Goal: Task Accomplishment & Management: Manage account settings

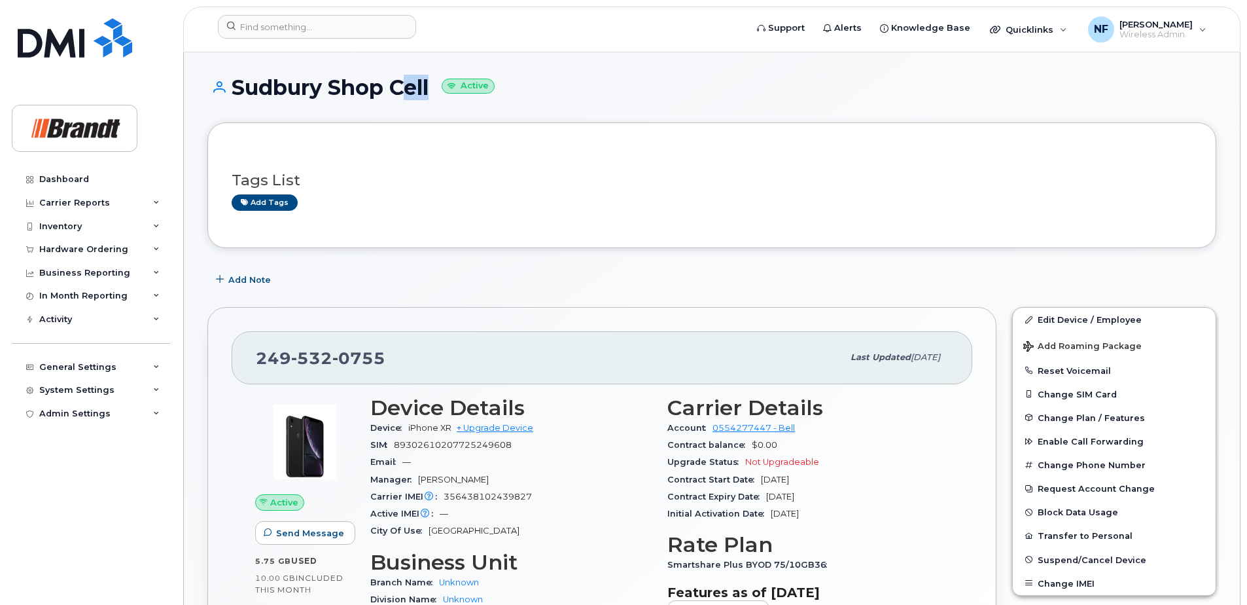
drag, startPoint x: 391, startPoint y: 88, endPoint x: 428, endPoint y: 95, distance: 37.2
click at [428, 95] on h1 "Sudbury Shop Cell Active" at bounding box center [711, 87] width 1009 height 23
click at [429, 98] on h1 "Sudbury Shop Cell Active" at bounding box center [711, 87] width 1009 height 23
drag, startPoint x: 434, startPoint y: 92, endPoint x: 376, endPoint y: 89, distance: 58.3
click at [376, 89] on h1 "Sudbury Shop Cell Active" at bounding box center [711, 87] width 1009 height 23
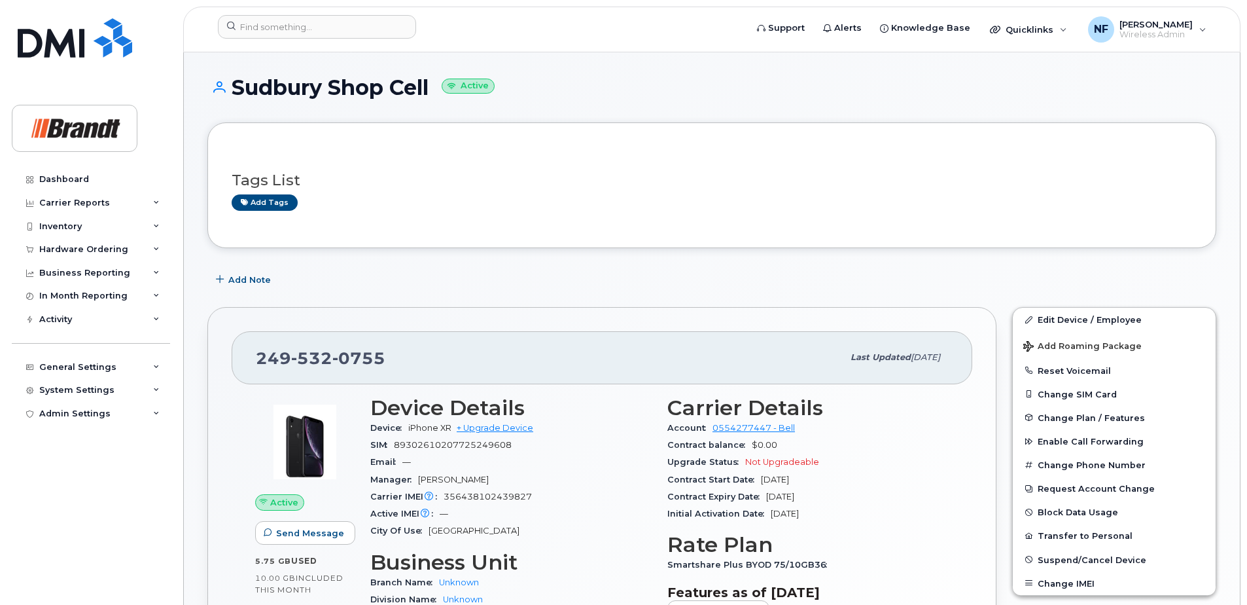
drag, startPoint x: 376, startPoint y: 89, endPoint x: 367, endPoint y: 117, distance: 29.0
click at [367, 117] on div "Sudbury Shop Cell Active" at bounding box center [711, 99] width 1009 height 46
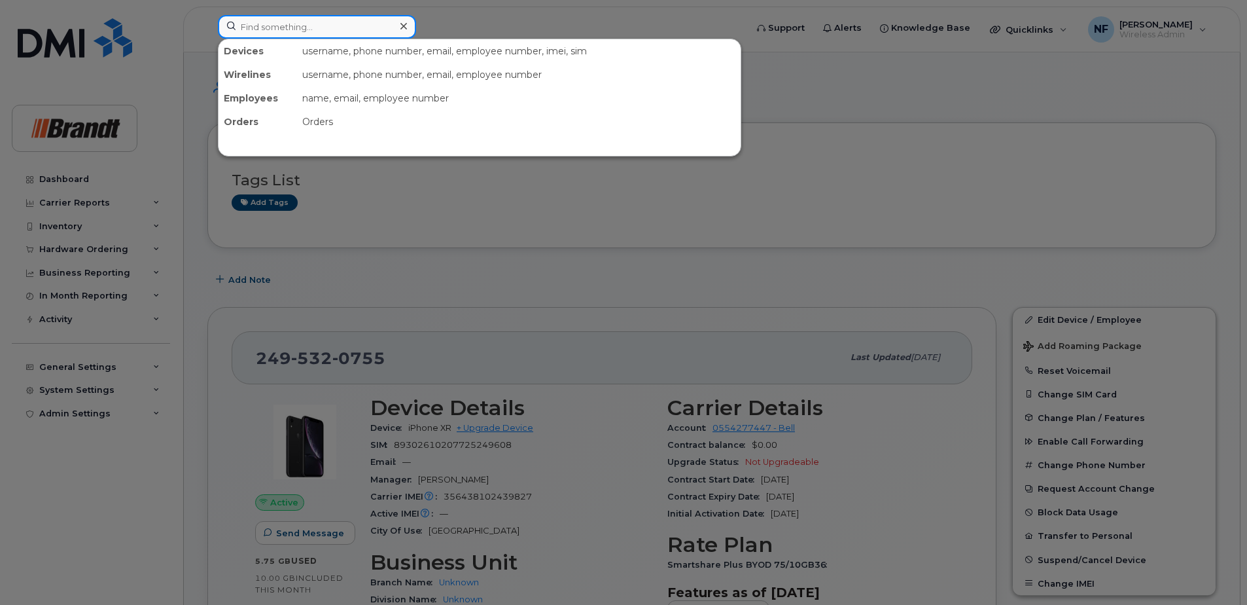
click at [325, 33] on input at bounding box center [317, 27] width 198 height 24
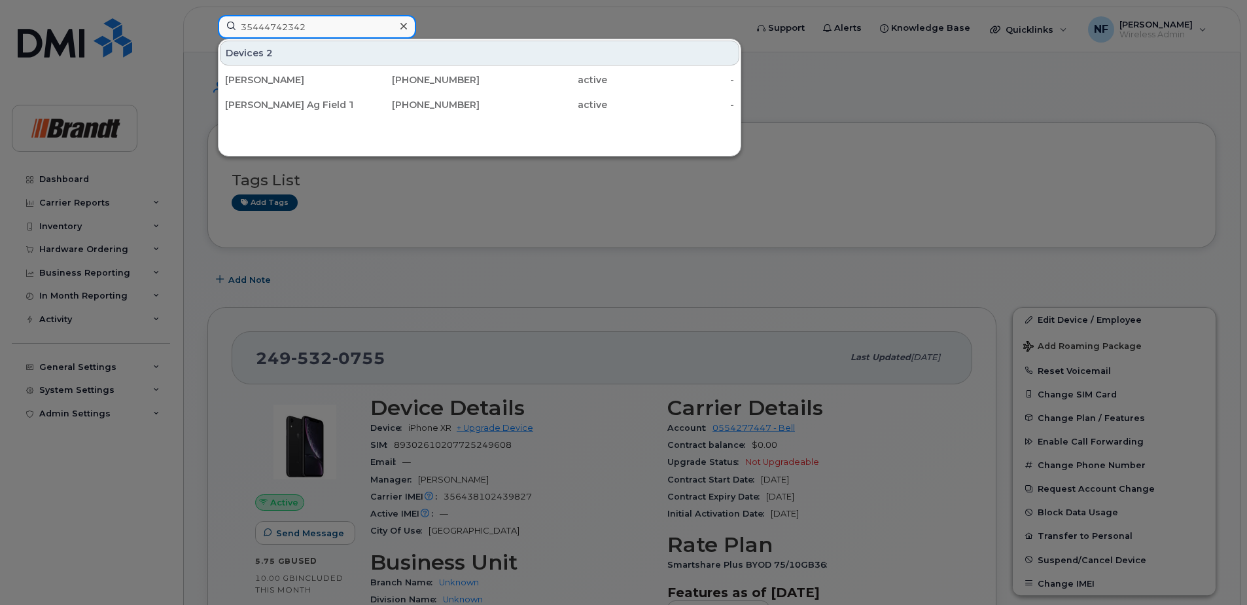
type input "35444742342"
drag, startPoint x: 378, startPoint y: 99, endPoint x: 388, endPoint y: 96, distance: 11.0
click at [378, 99] on div "306-930-7968" at bounding box center [417, 104] width 128 height 13
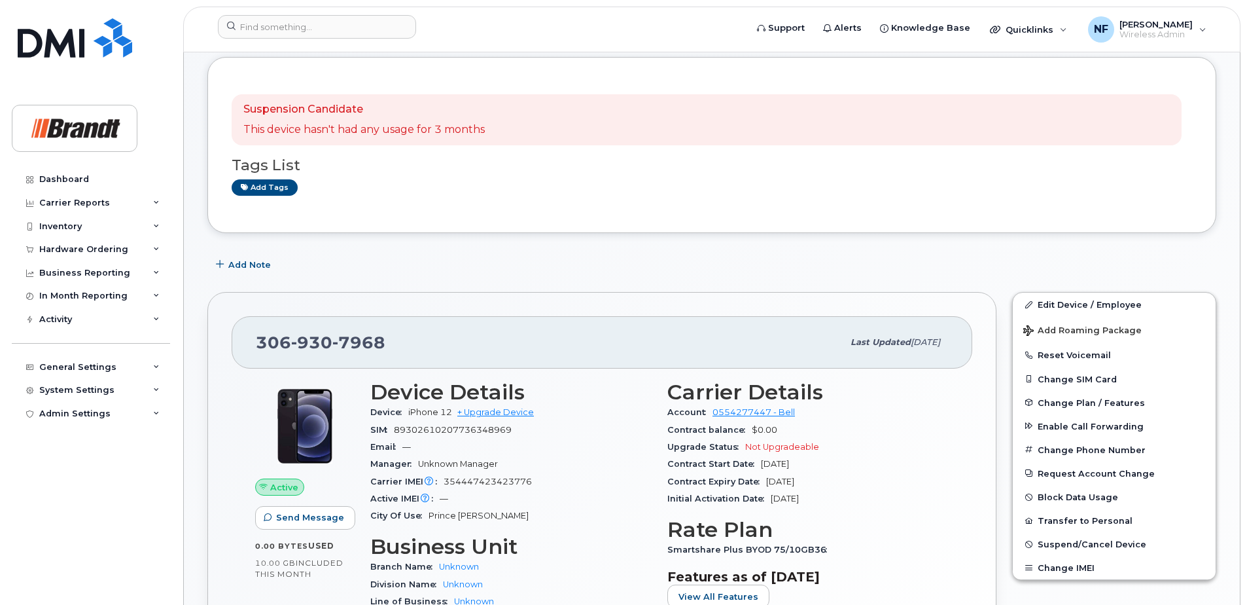
scroll to position [131, 0]
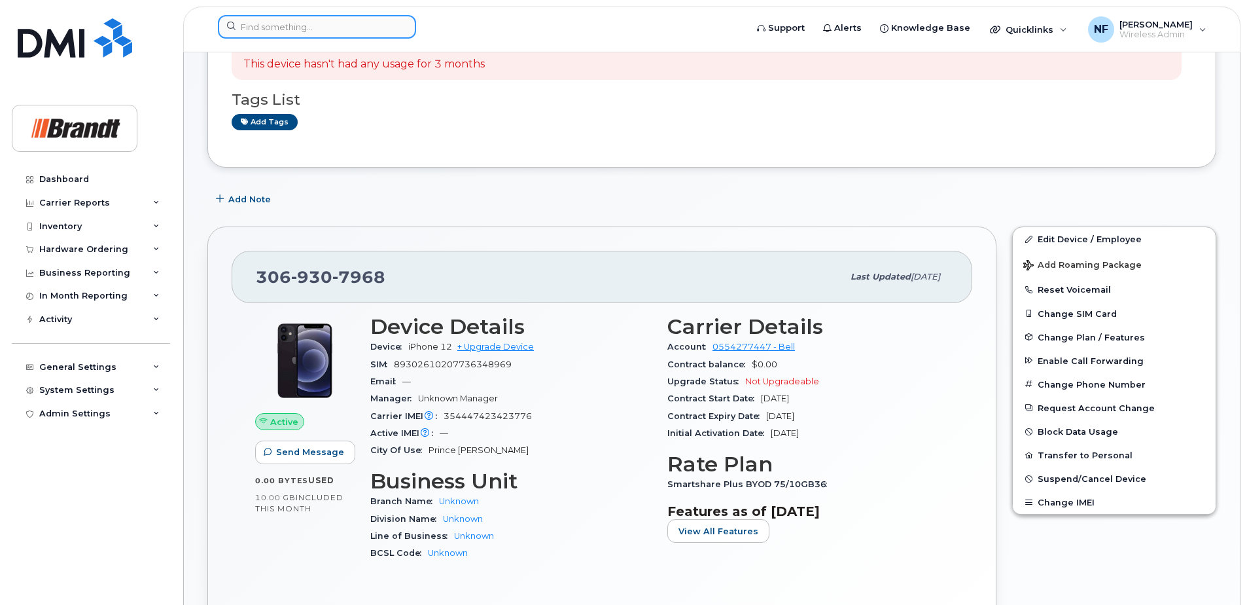
click at [353, 31] on input at bounding box center [317, 27] width 198 height 24
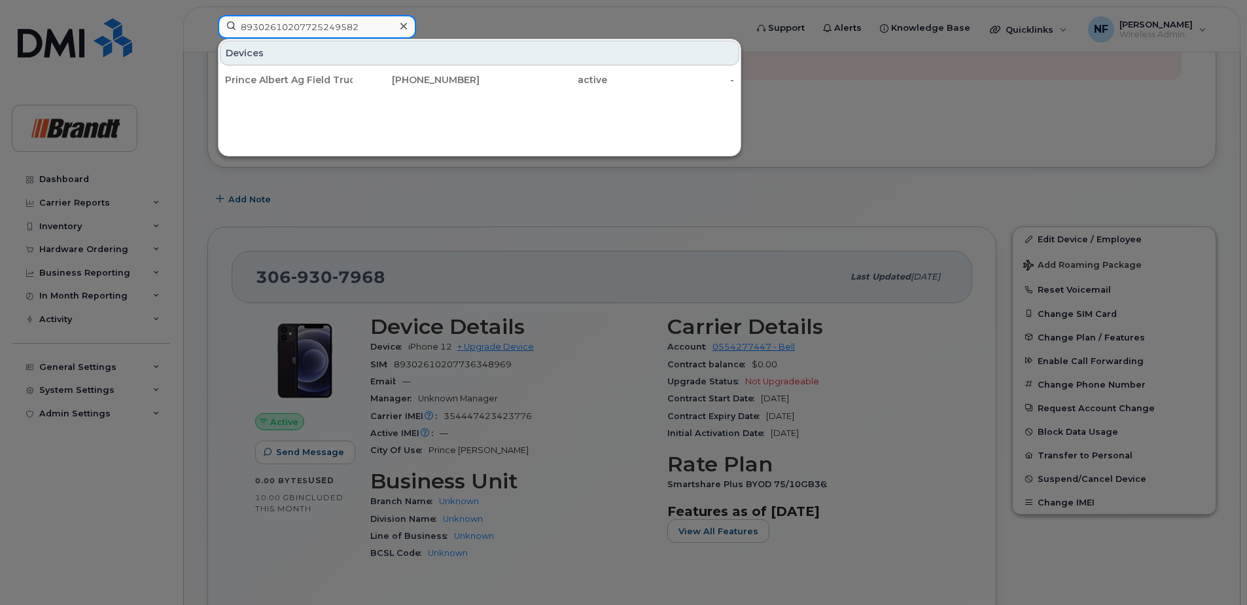
type input "89302610207725249582"
click at [378, 81] on div "306-940-7951" at bounding box center [417, 79] width 128 height 13
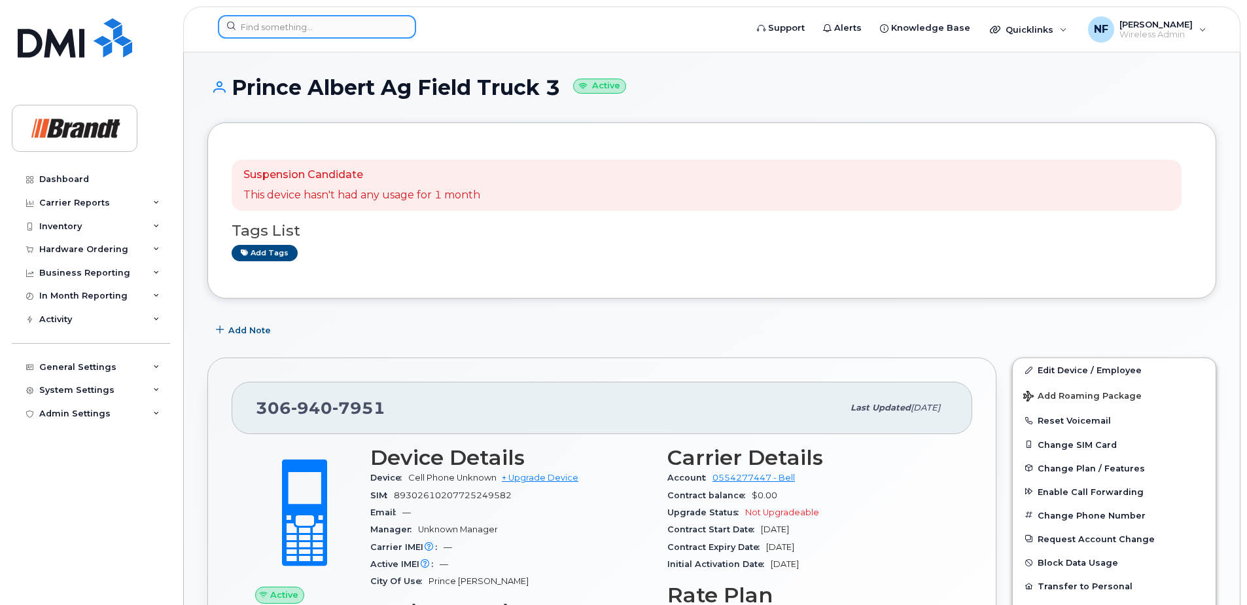
click at [302, 16] on input at bounding box center [317, 27] width 198 height 24
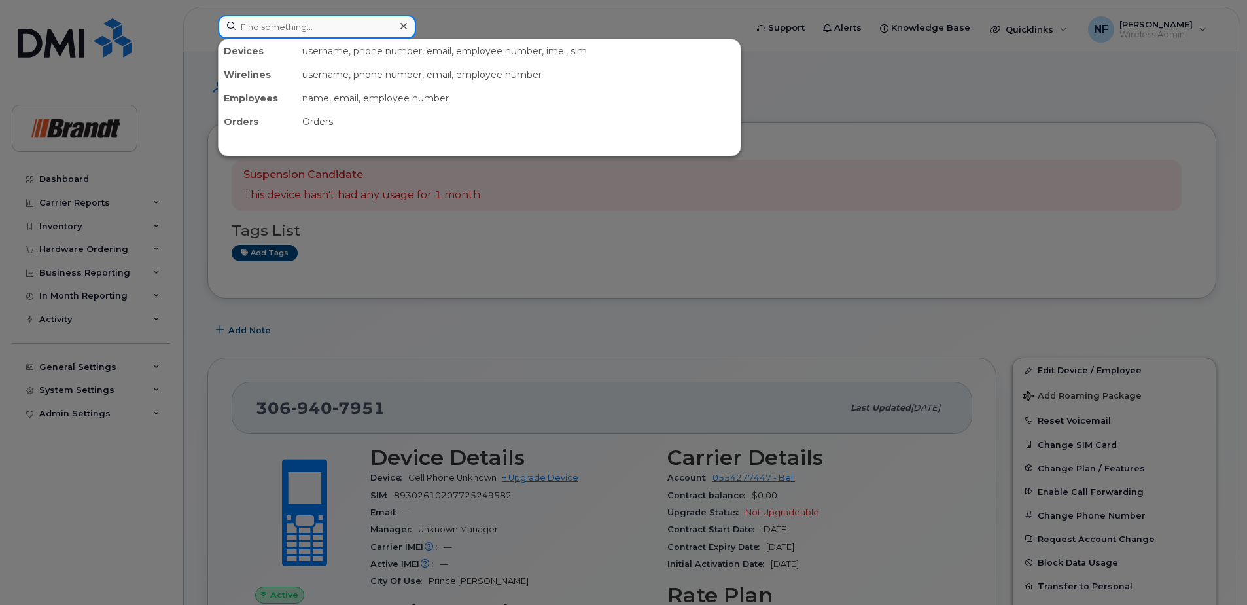
paste input "403 8181256"
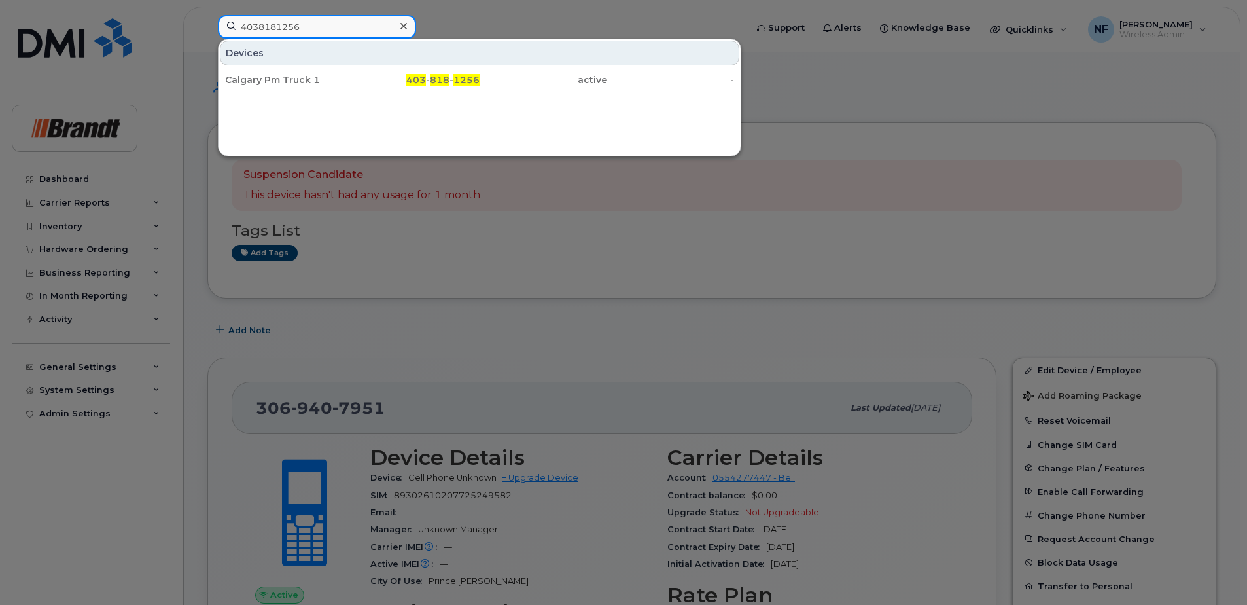
drag, startPoint x: 276, startPoint y: 32, endPoint x: 200, endPoint y: 33, distance: 76.6
click at [207, 33] on div "4038181256 Devices Calgary Pm Truck 1 403 - 818 - 1256 active -" at bounding box center [477, 29] width 541 height 29
type input "3069407951"
click at [364, 88] on div "306 - 940 - 7951" at bounding box center [417, 80] width 128 height 24
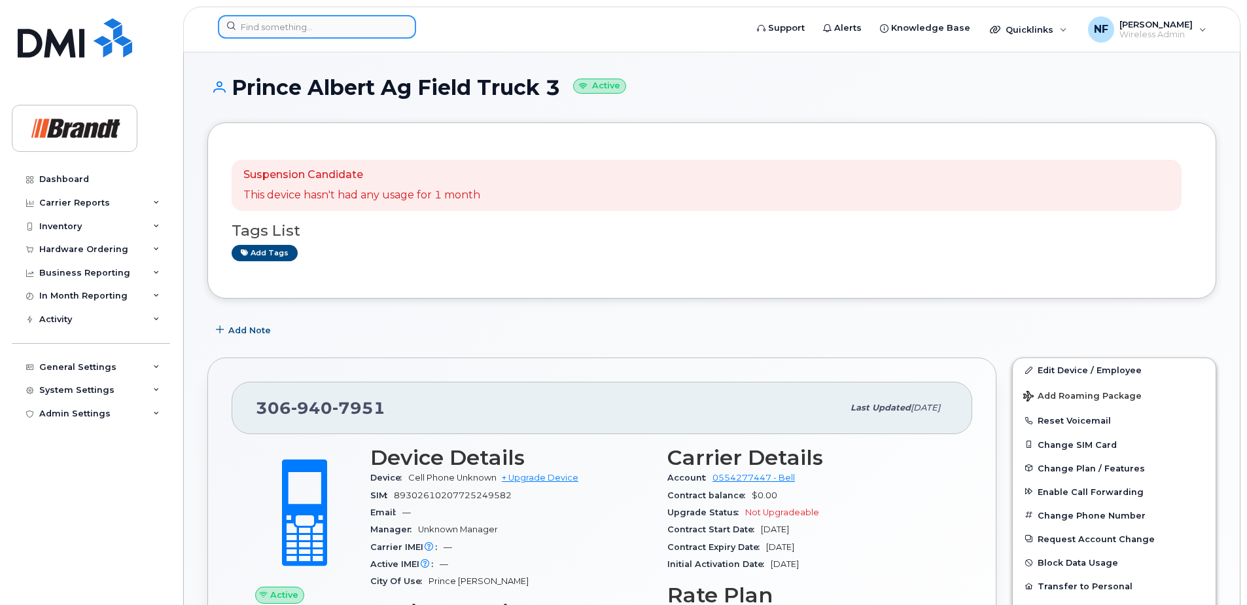
click at [299, 29] on input at bounding box center [317, 27] width 198 height 24
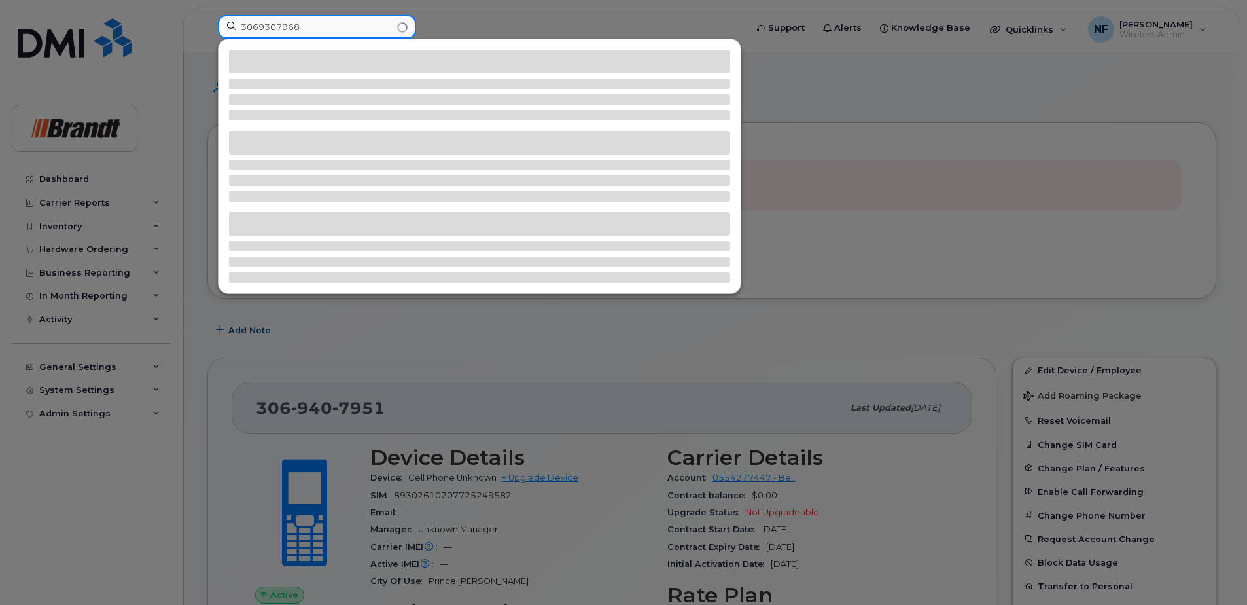
type input "3069307968"
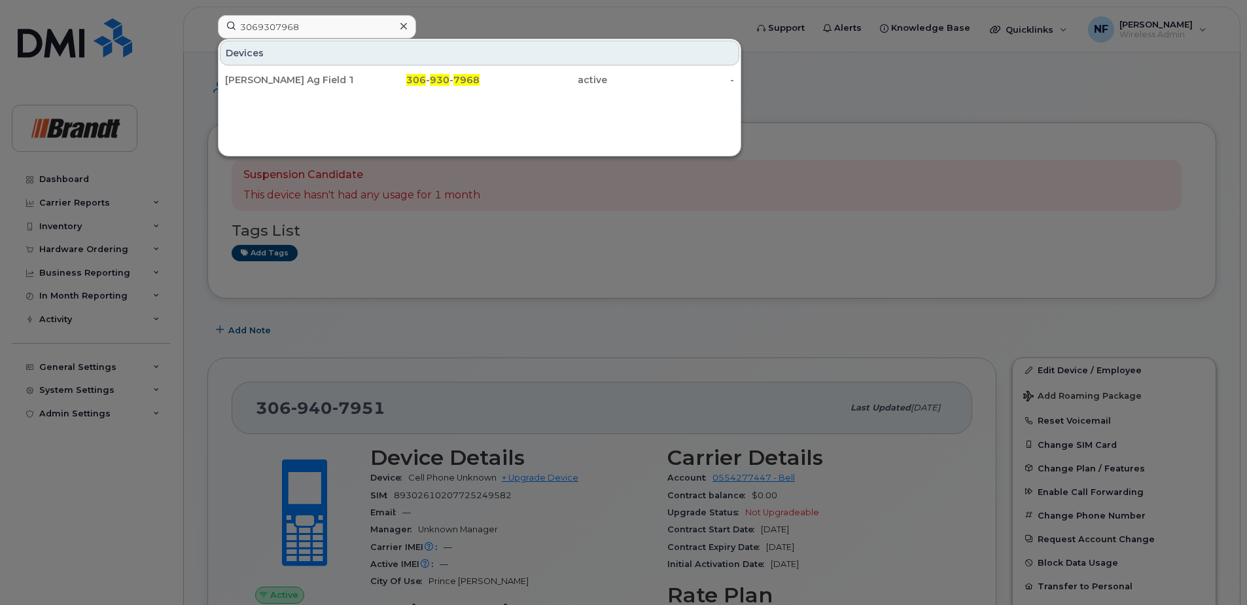
click at [340, 67] on div "Price Albert Ag Field Truck 2 306 - 930 - 7968 active -" at bounding box center [480, 80] width 522 height 26
drag, startPoint x: 368, startPoint y: 85, endPoint x: 431, endPoint y: 101, distance: 64.3
click at [368, 85] on div "306 - 930 - 7968" at bounding box center [417, 79] width 128 height 13
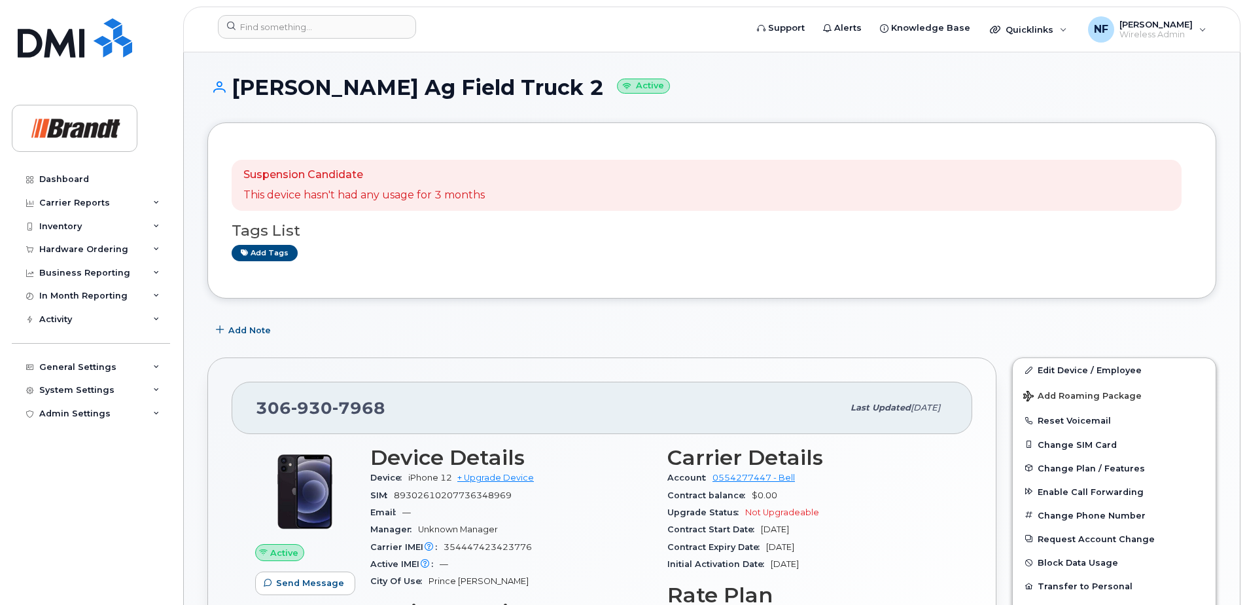
click at [380, 395] on div "[PHONE_NUMBER]" at bounding box center [549, 407] width 587 height 27
click at [368, 406] on span "7968" at bounding box center [358, 408] width 53 height 20
copy span "[PHONE_NUMBER]"
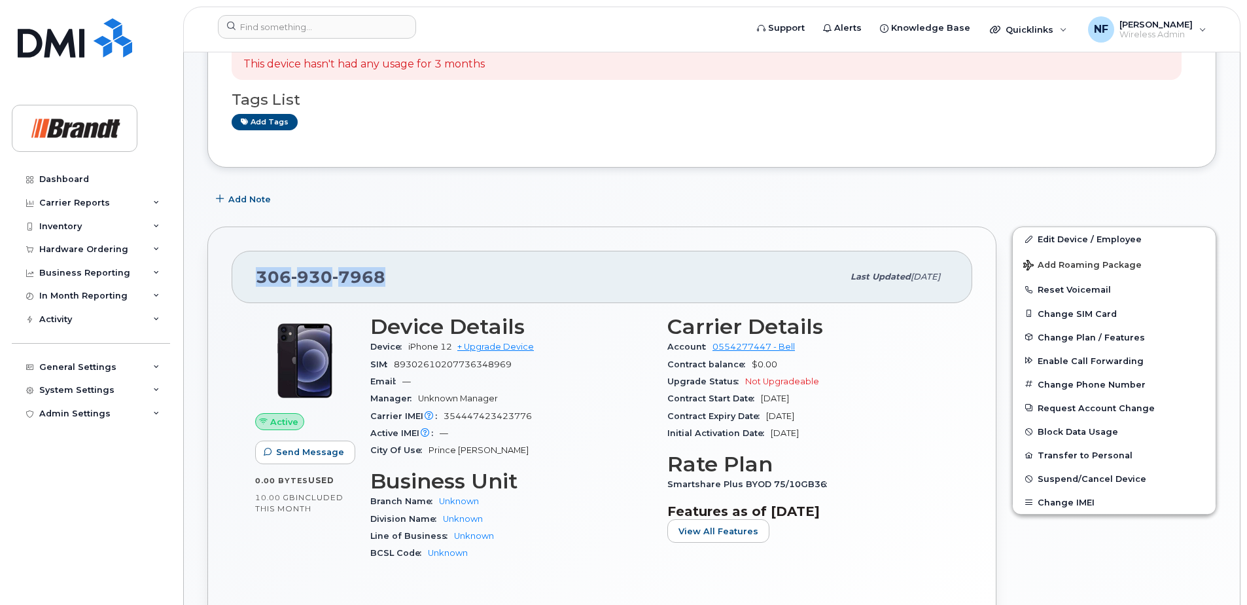
click at [378, 275] on span "7968" at bounding box center [358, 277] width 53 height 20
click at [361, 275] on span "7968" at bounding box center [358, 277] width 53 height 20
copy span "[PHONE_NUMBER]"
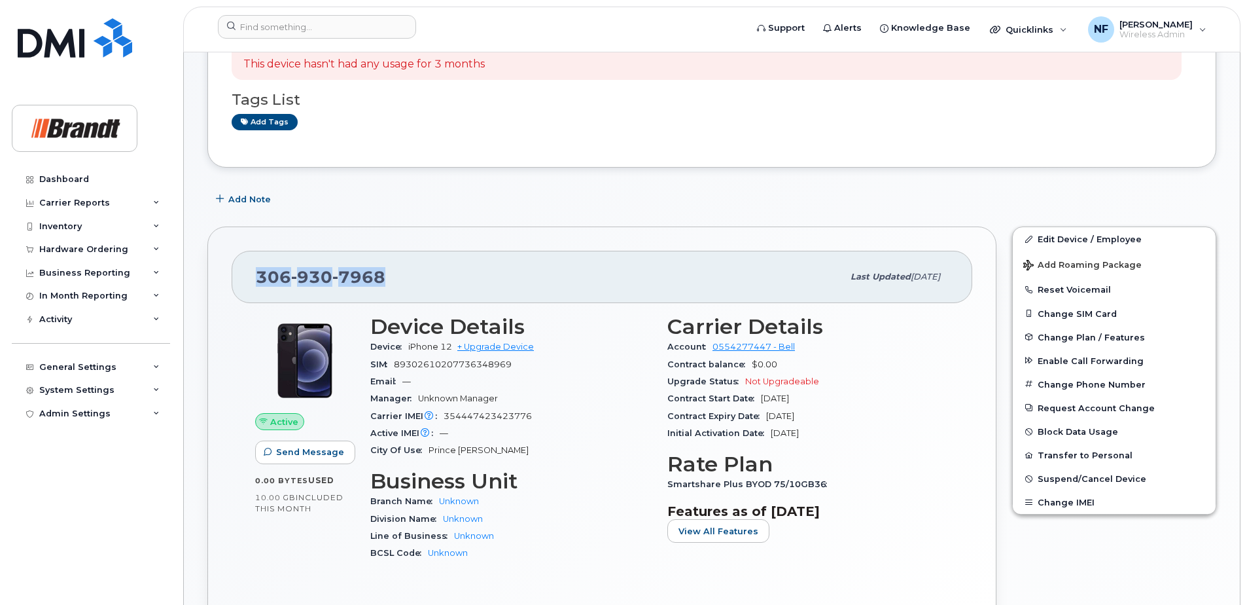
scroll to position [0, 0]
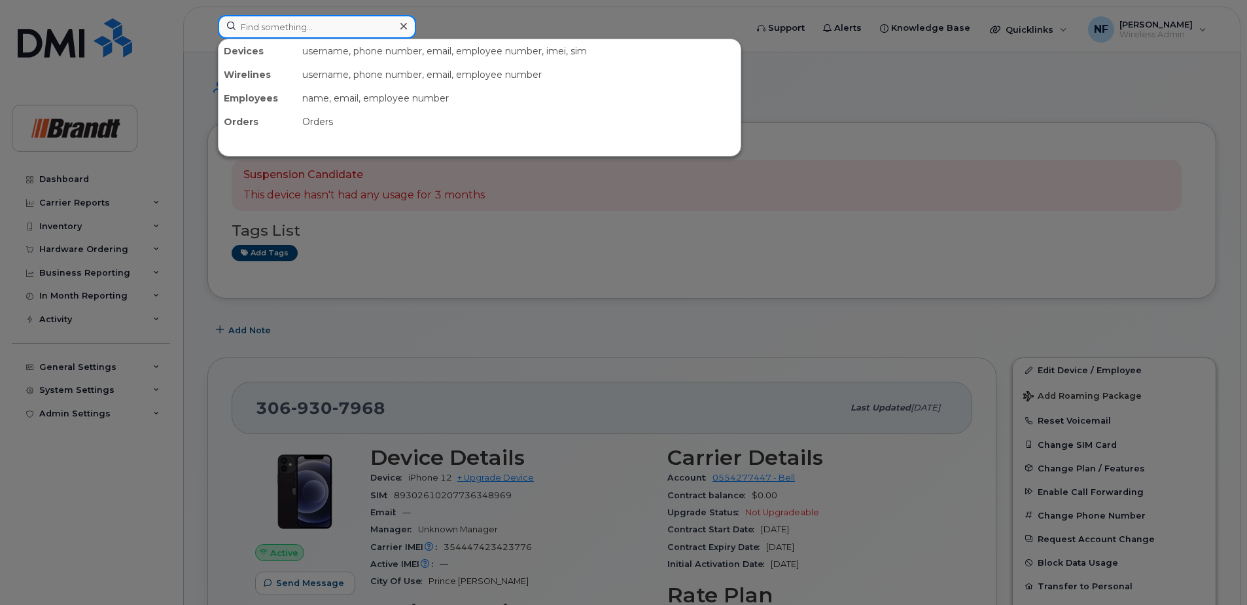
click at [350, 28] on input at bounding box center [317, 27] width 198 height 24
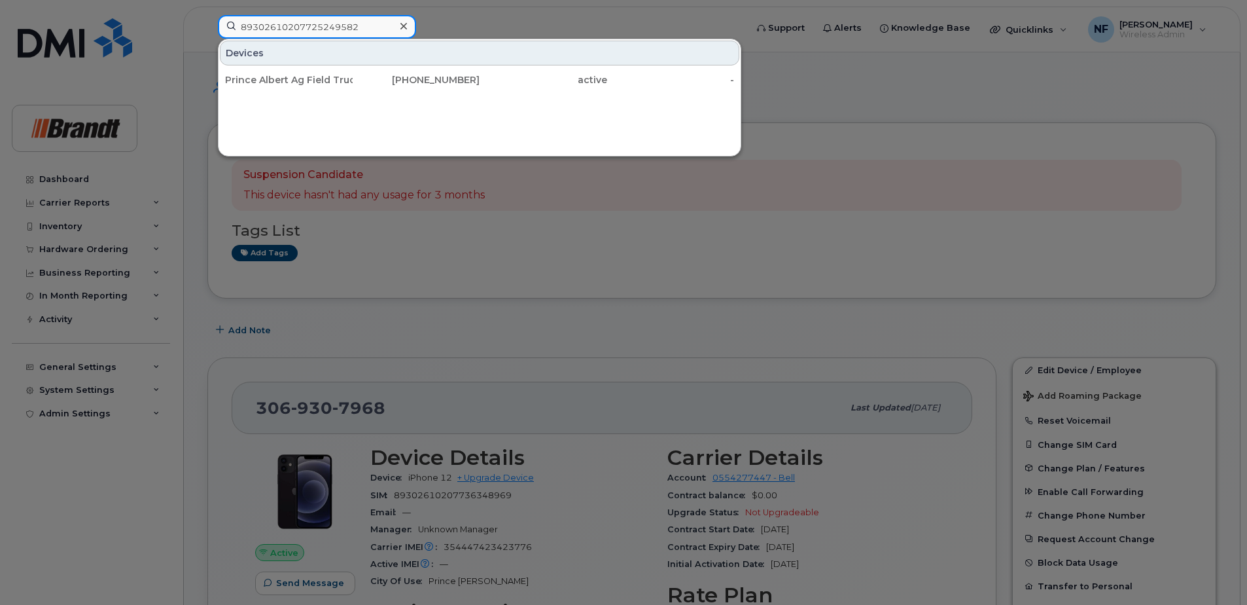
type input "89302610207725249582"
click at [375, 88] on div "[PHONE_NUMBER]" at bounding box center [417, 80] width 128 height 24
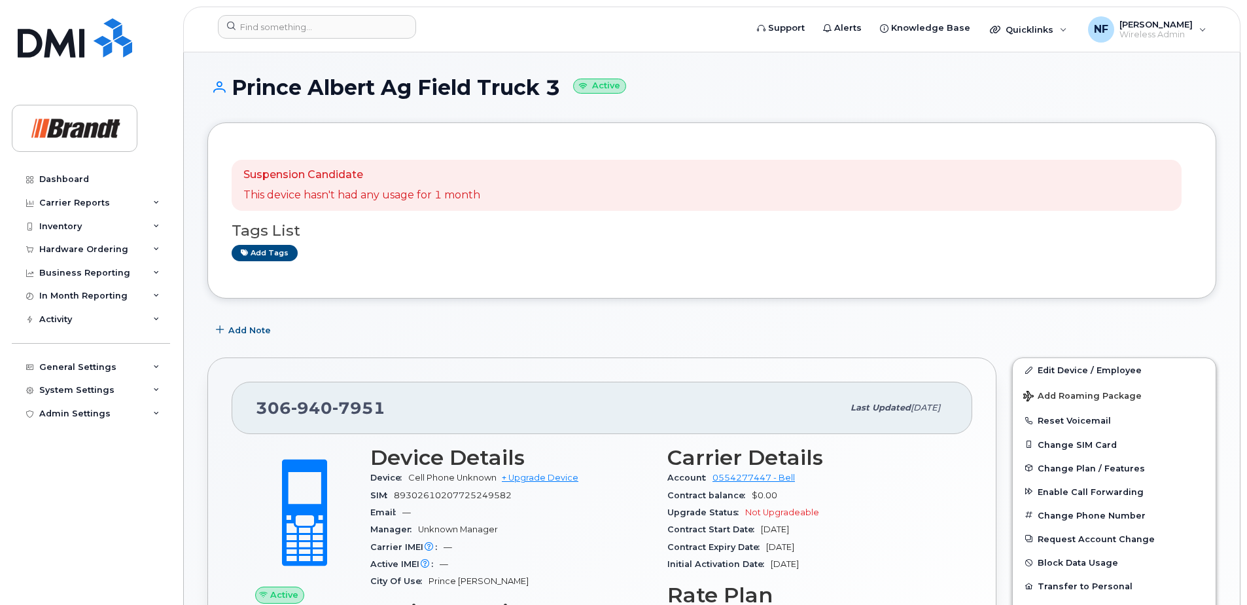
scroll to position [196, 0]
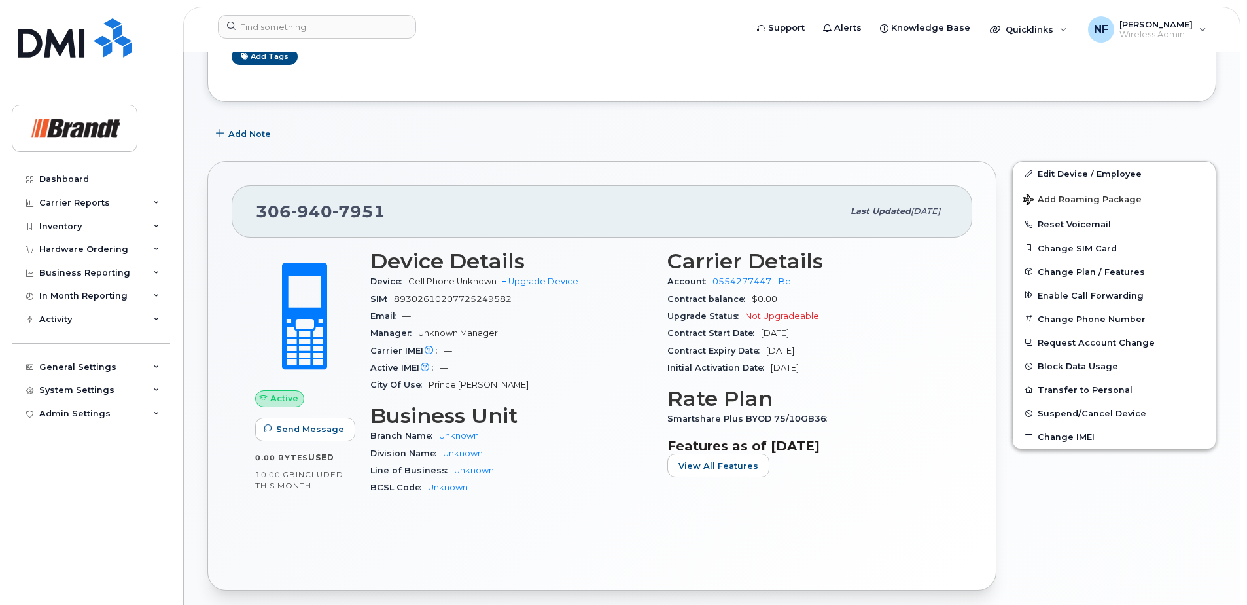
click at [1096, 410] on span "Suspend/Cancel Device" at bounding box center [1092, 413] width 109 height 10
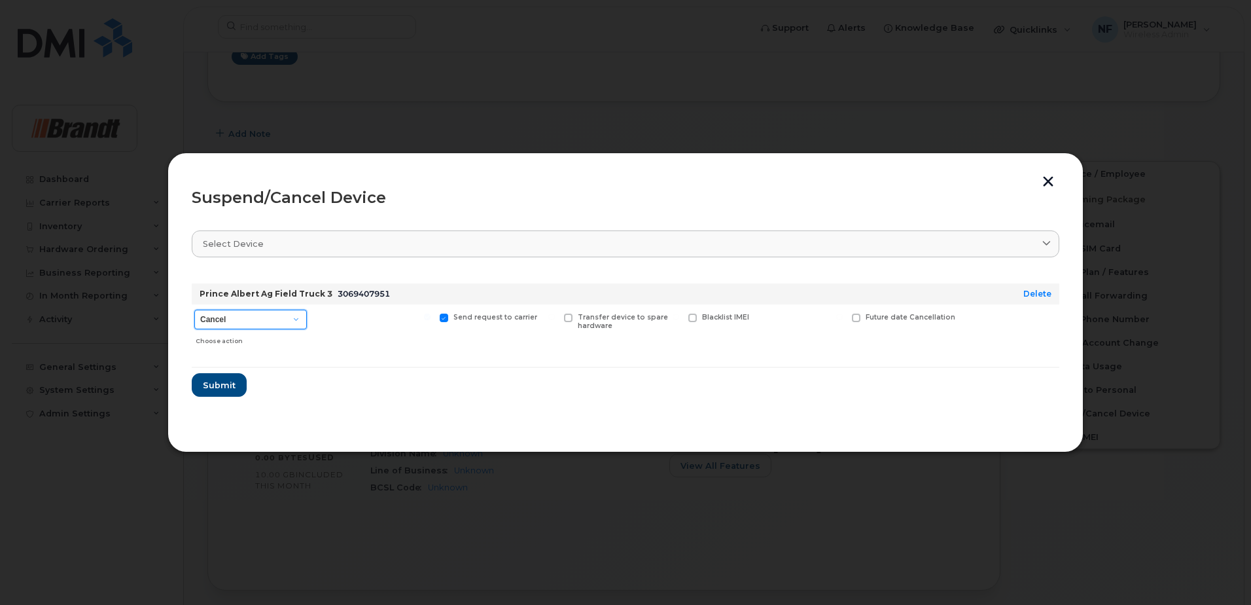
click at [294, 312] on select "Cancel Suspend - Extend Suspension Suspend - Reduced Rate Suspend - Full Rate S…" at bounding box center [250, 320] width 113 height 20
select select "[object Object]"
click at [194, 310] on select "Cancel Suspend - Extend Suspension Suspend - Reduced Rate Suspend - Full Rate S…" at bounding box center [250, 320] width 113 height 20
click at [223, 387] on span "Submit" at bounding box center [218, 385] width 33 height 12
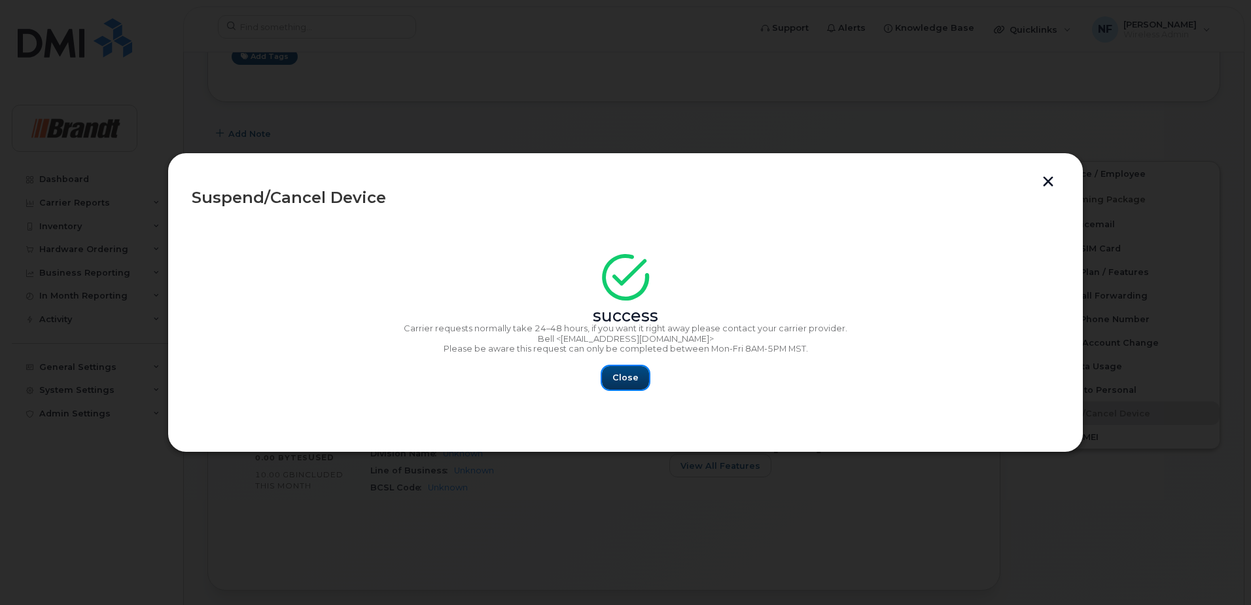
click at [613, 382] on button "Close" at bounding box center [625, 378] width 47 height 24
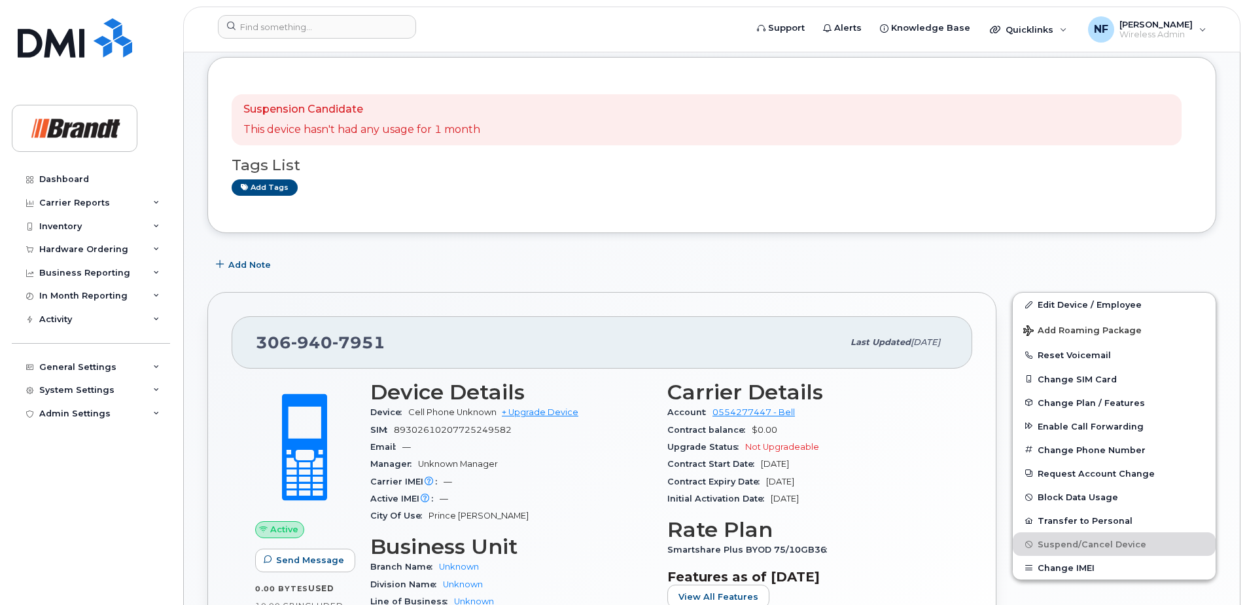
scroll to position [0, 0]
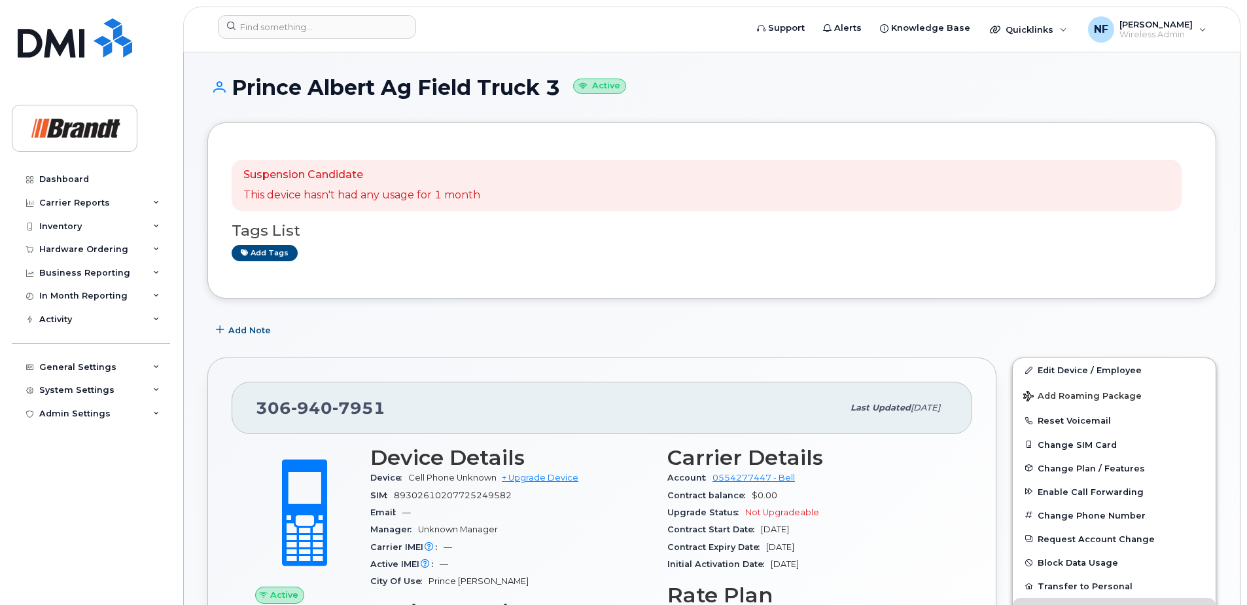
drag, startPoint x: 564, startPoint y: 84, endPoint x: 224, endPoint y: 91, distance: 339.1
click at [224, 91] on h1 "Prince Albert Ag Field Truck 3 Active" at bounding box center [711, 87] width 1009 height 23
drag, startPoint x: 224, startPoint y: 91, endPoint x: 287, endPoint y: 114, distance: 66.9
click at [287, 114] on div "Prince Albert Ag Field Truck 3 Active" at bounding box center [711, 99] width 1009 height 46
